Goal: Task Accomplishment & Management: Complete application form

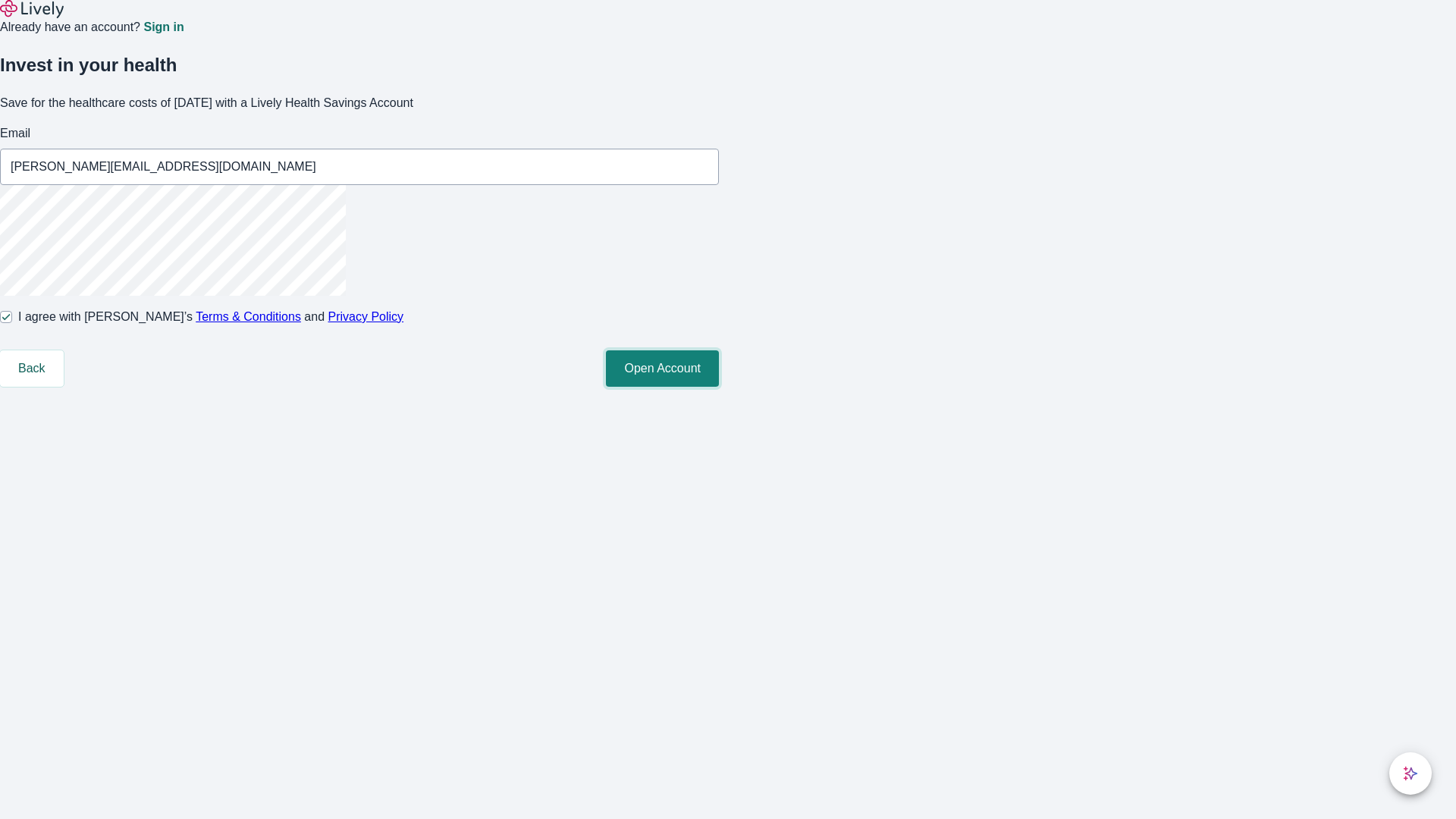
click at [719, 387] on button "Open Account" at bounding box center [663, 369] width 113 height 37
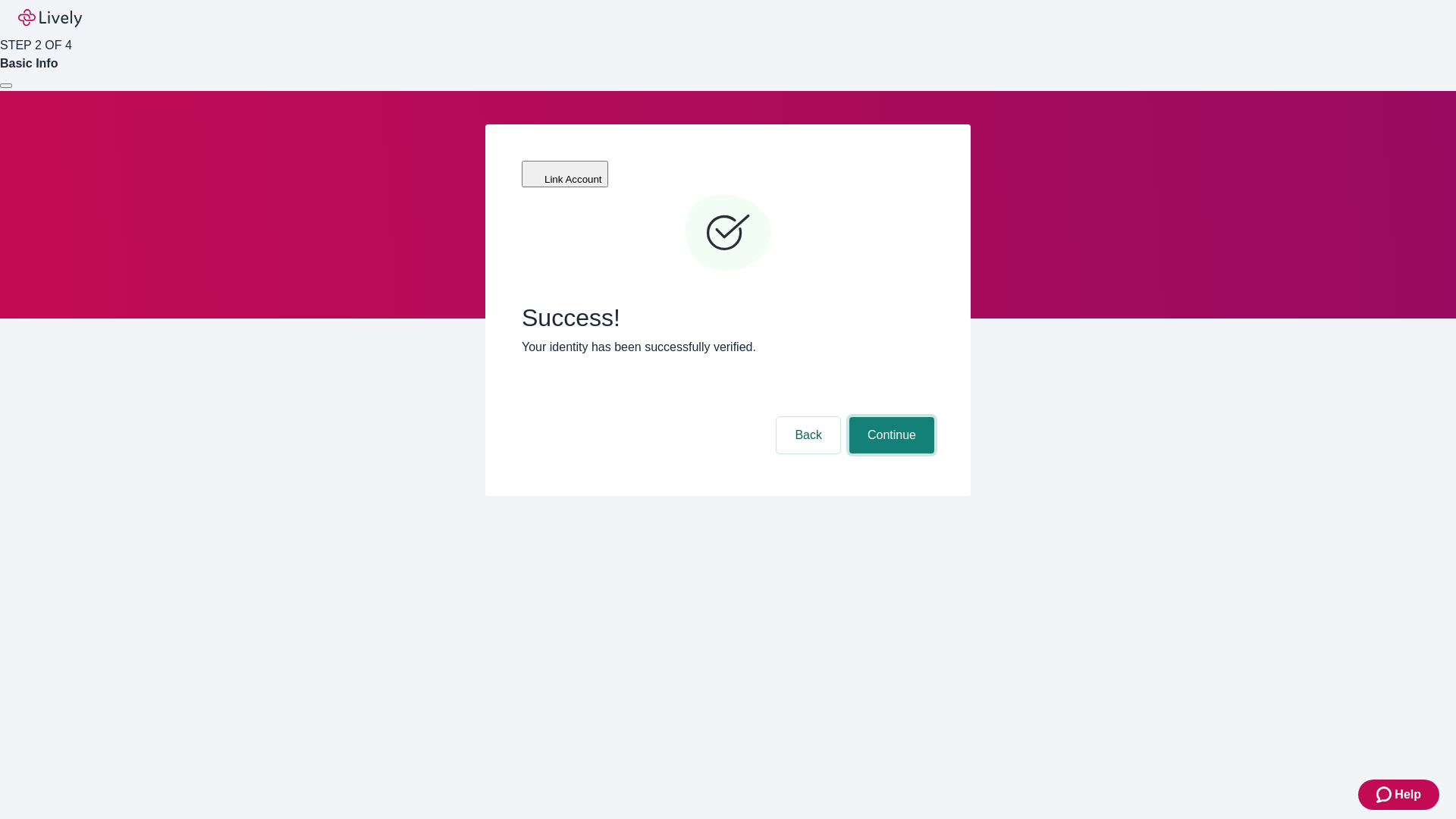
click at [889, 417] on button "Continue" at bounding box center [892, 435] width 85 height 37
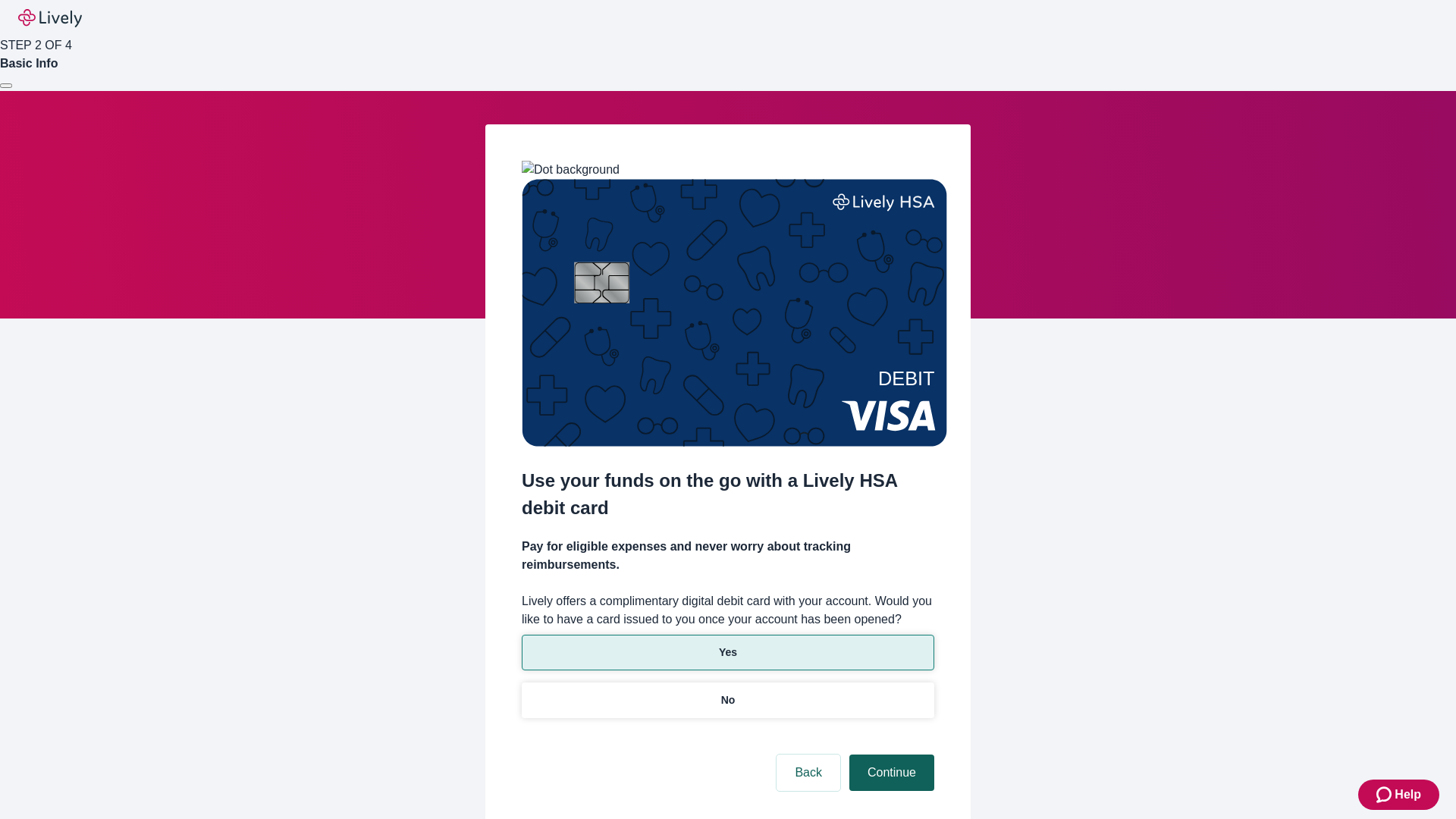
click at [727, 644] on p "Yes" at bounding box center [728, 652] width 18 height 16
click at [889, 755] on button "Continue" at bounding box center [892, 773] width 85 height 37
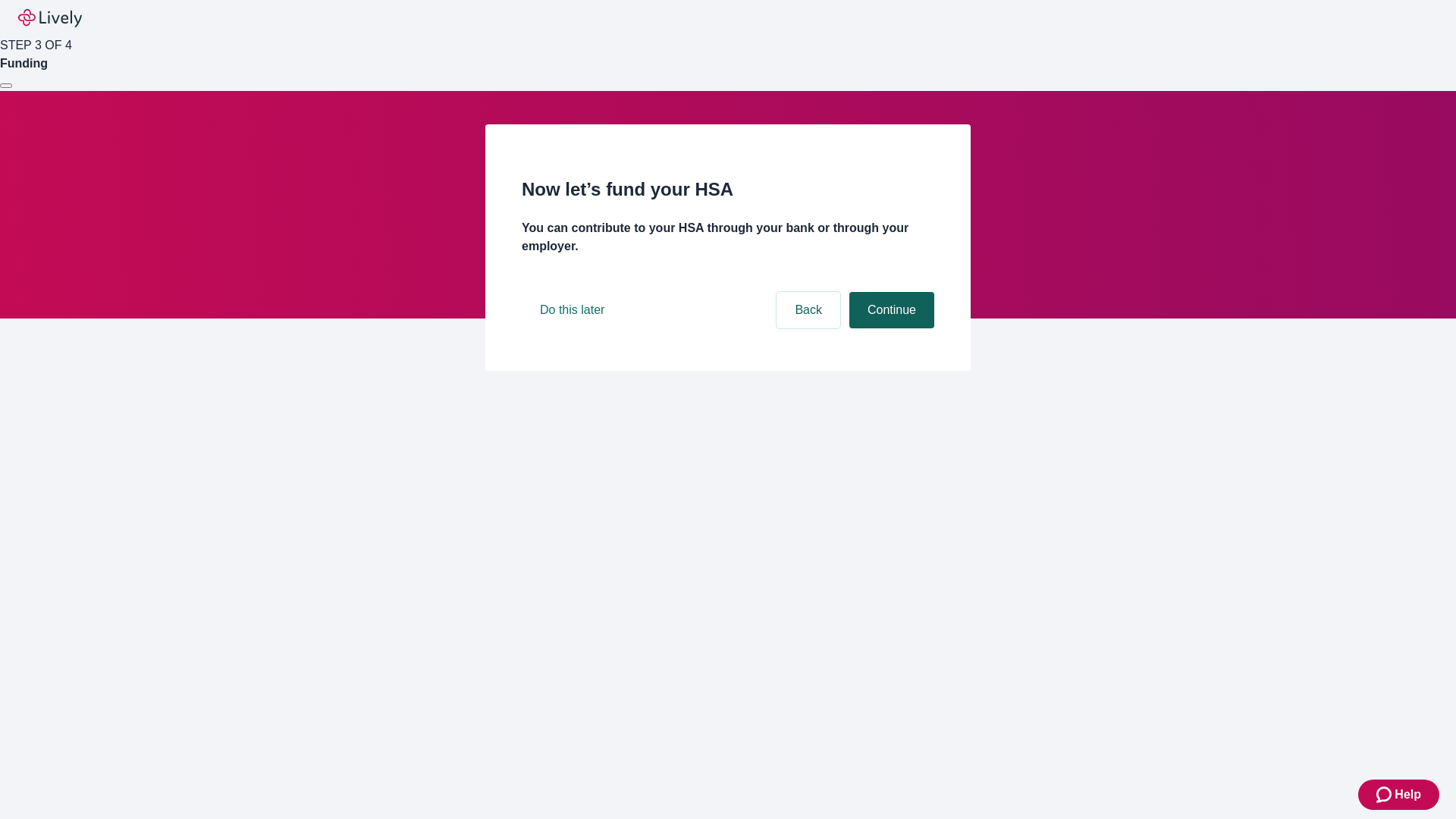
click at [889, 328] on button "Continue" at bounding box center [892, 310] width 85 height 37
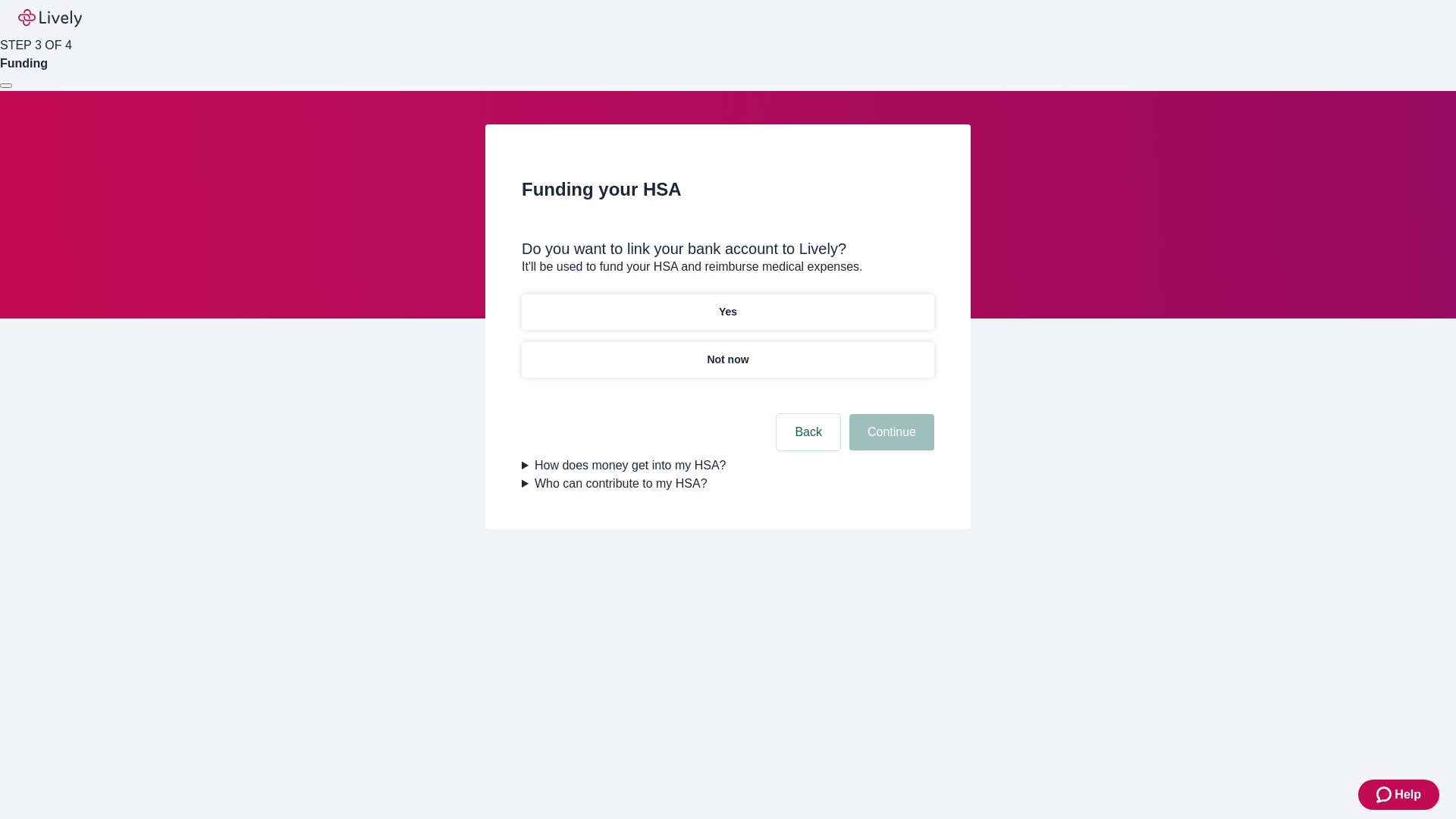
click at [727, 352] on p "Not now" at bounding box center [727, 360] width 41 height 16
click at [889, 441] on button "Continue" at bounding box center [892, 432] width 85 height 37
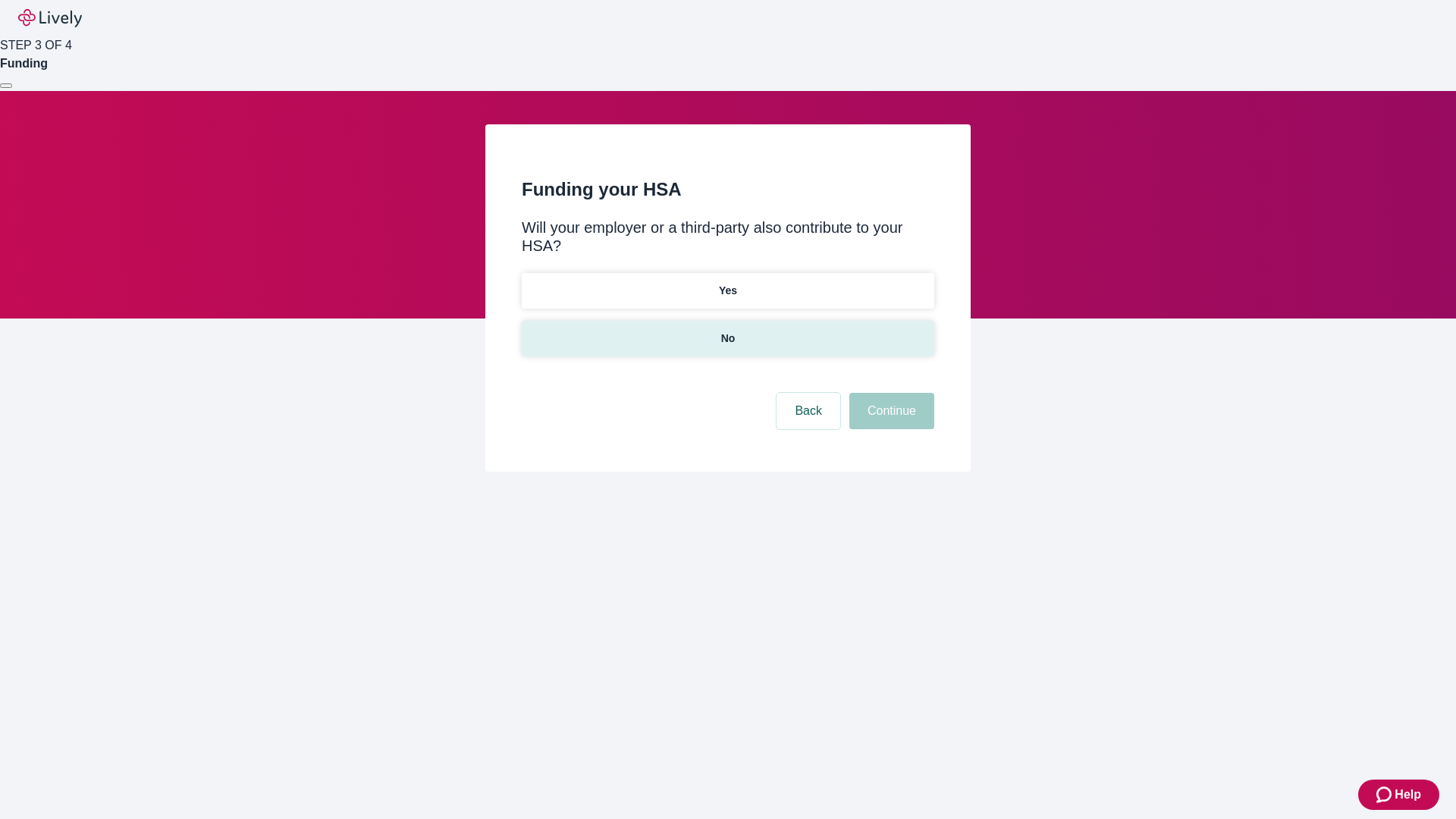
click at [727, 330] on p "No" at bounding box center [729, 338] width 14 height 16
click at [889, 392] on button "Continue" at bounding box center [892, 411] width 85 height 37
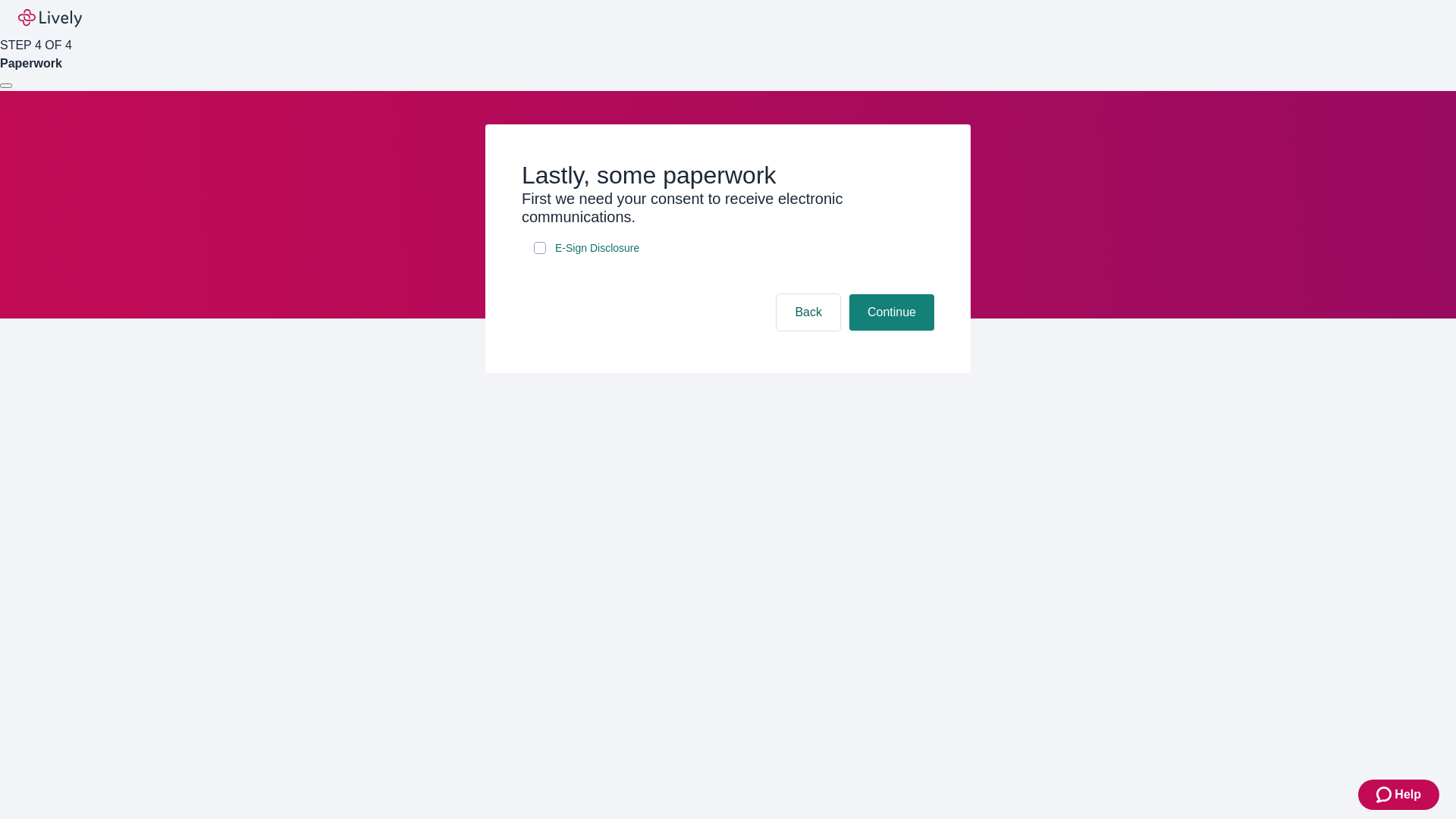
click at [540, 254] on input "E-Sign Disclosure" at bounding box center [540, 247] width 12 height 12
checkbox input "true"
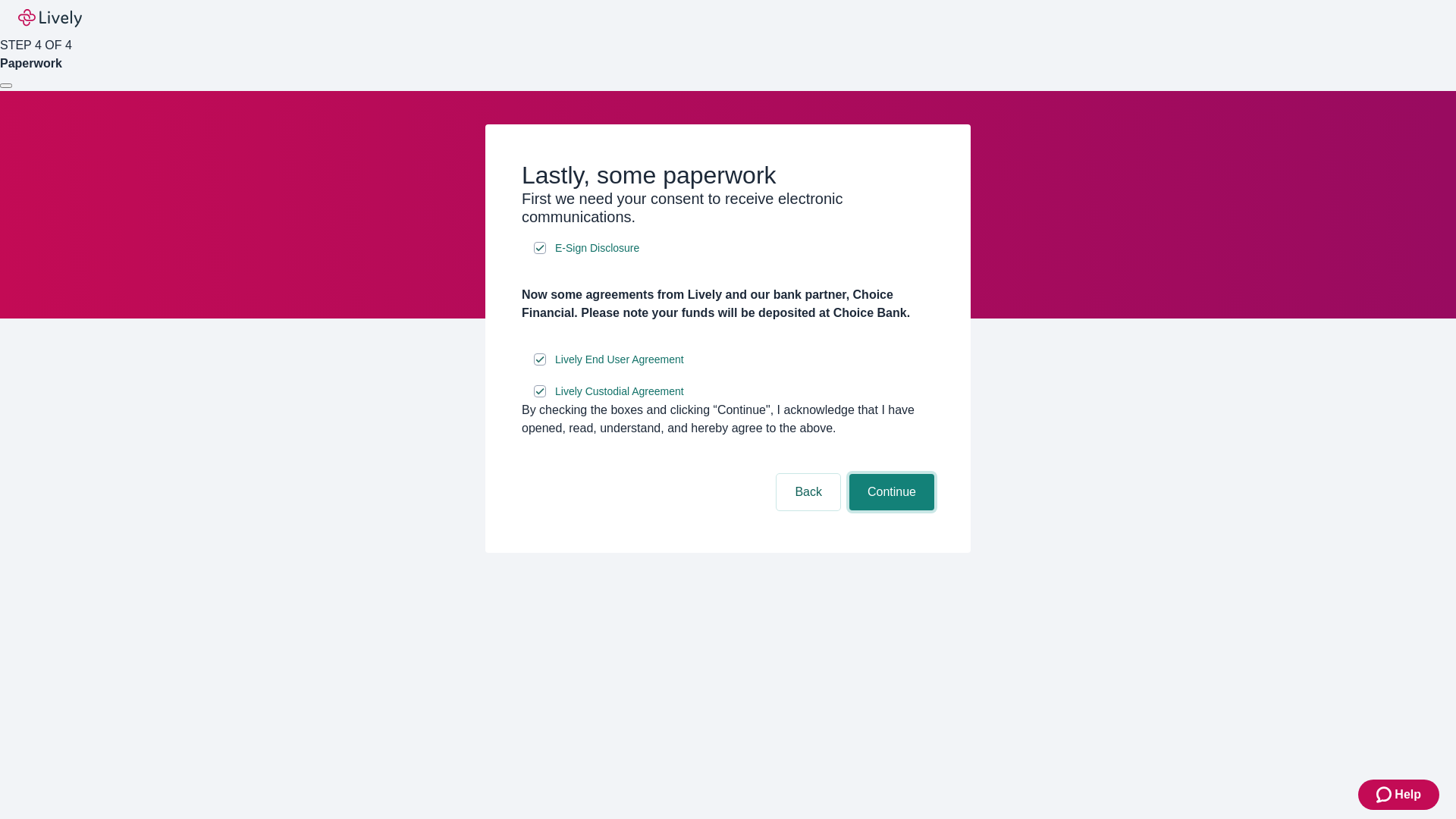
click at [889, 510] on button "Continue" at bounding box center [892, 492] width 85 height 37
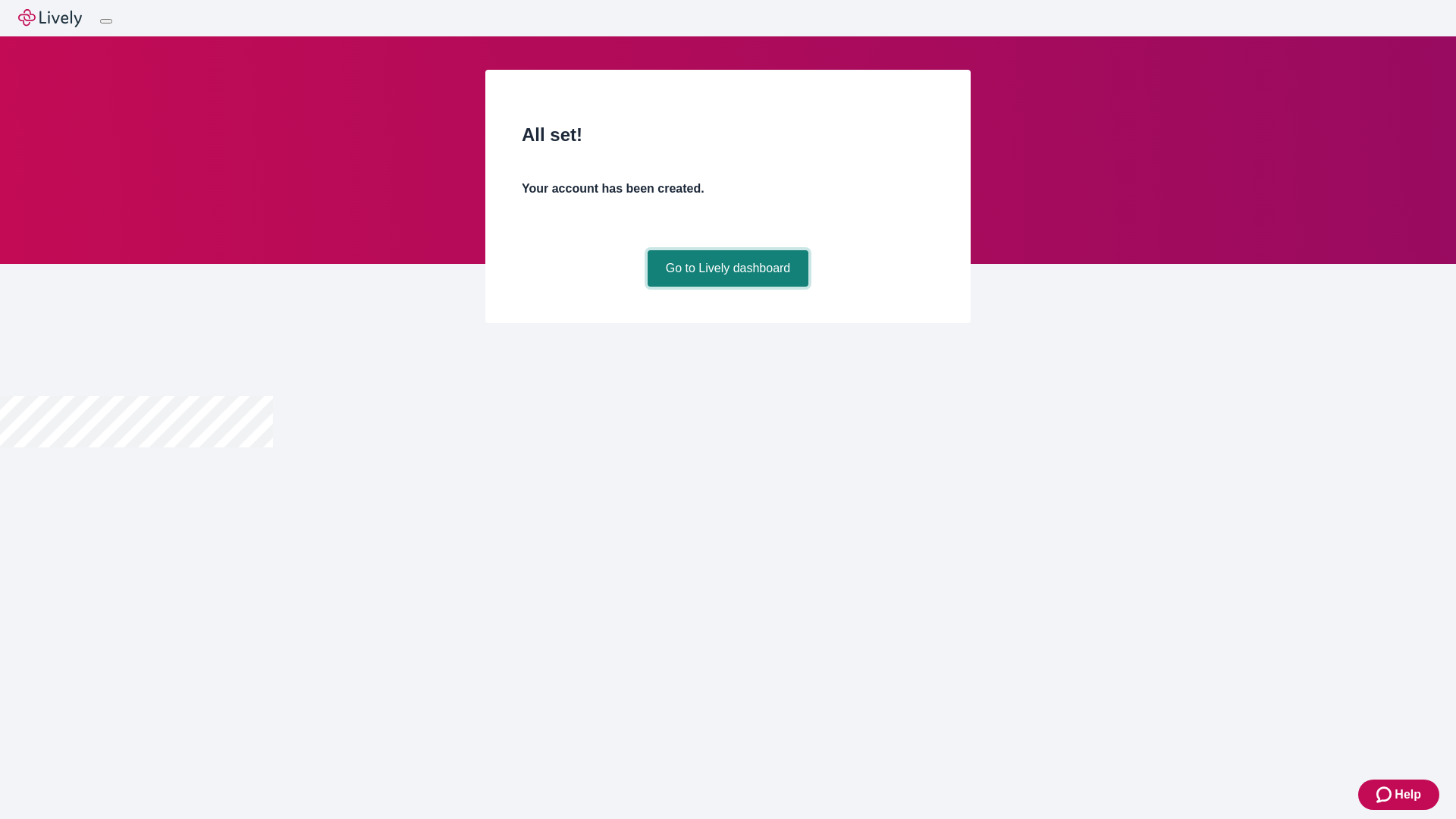
click at [727, 287] on link "Go to Lively dashboard" at bounding box center [728, 268] width 161 height 37
